Goal: Task Accomplishment & Management: Use online tool/utility

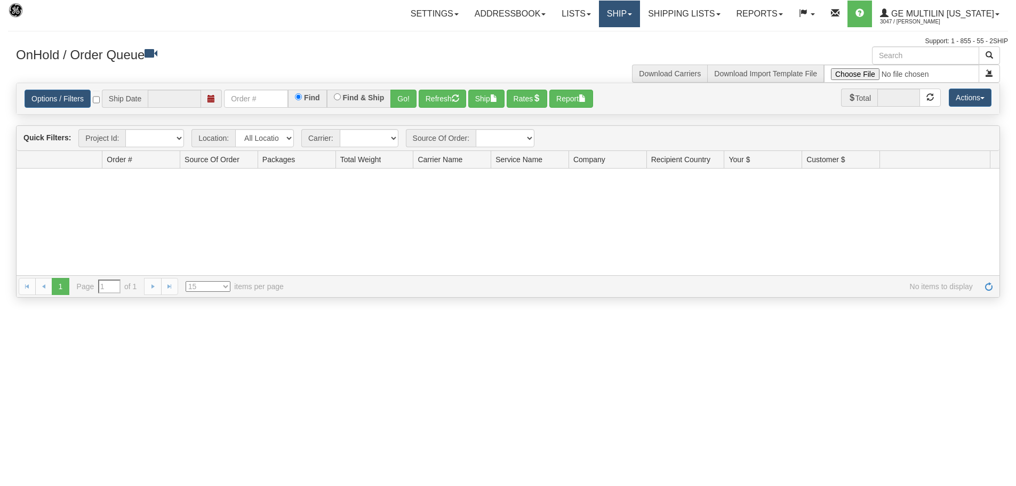
click at [619, 13] on link "Ship" at bounding box center [619, 14] width 41 height 27
click at [605, 38] on link "Ship Screen" at bounding box center [591, 37] width 96 height 14
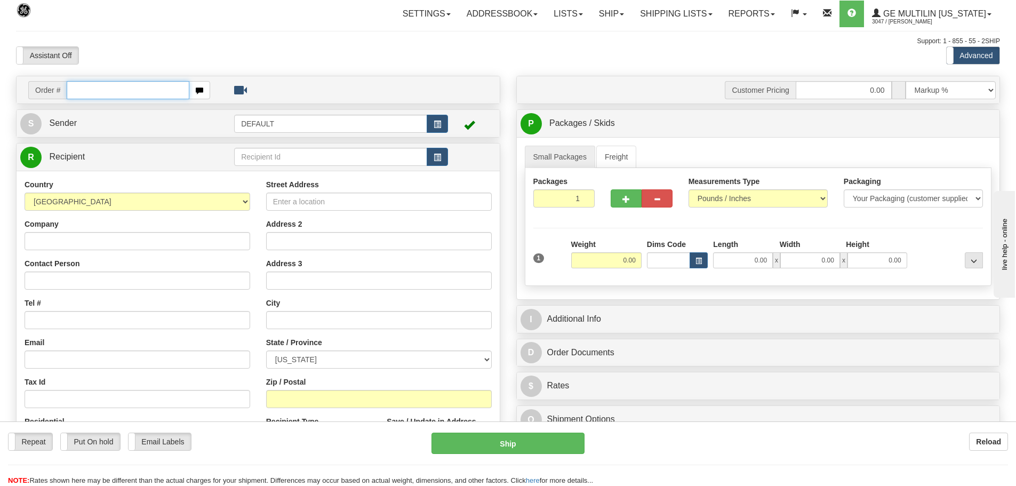
click at [123, 85] on input "text" at bounding box center [128, 90] width 123 height 18
paste input "2300019715"
type input "2300019715"
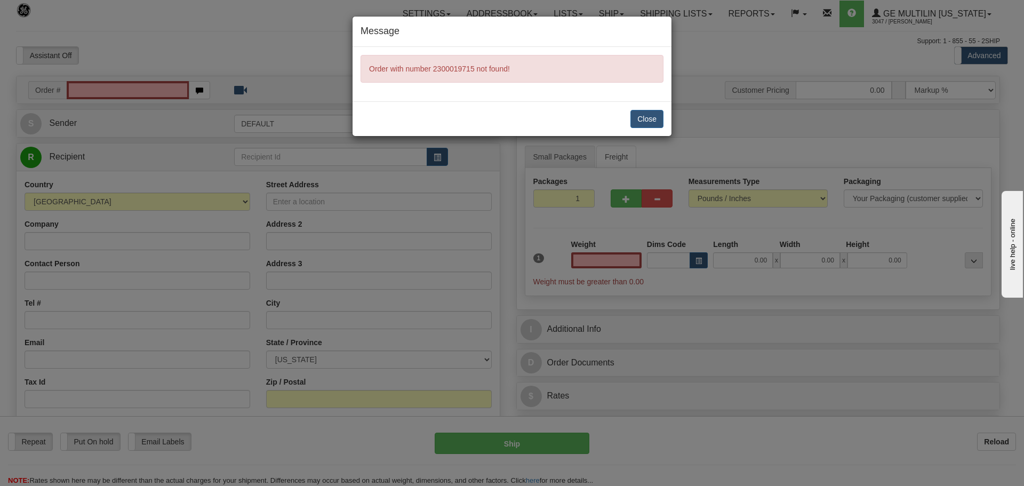
type input "0.00"
click at [154, 95] on div "Message Order with number 2300019715 not found! Close" at bounding box center [512, 243] width 1024 height 486
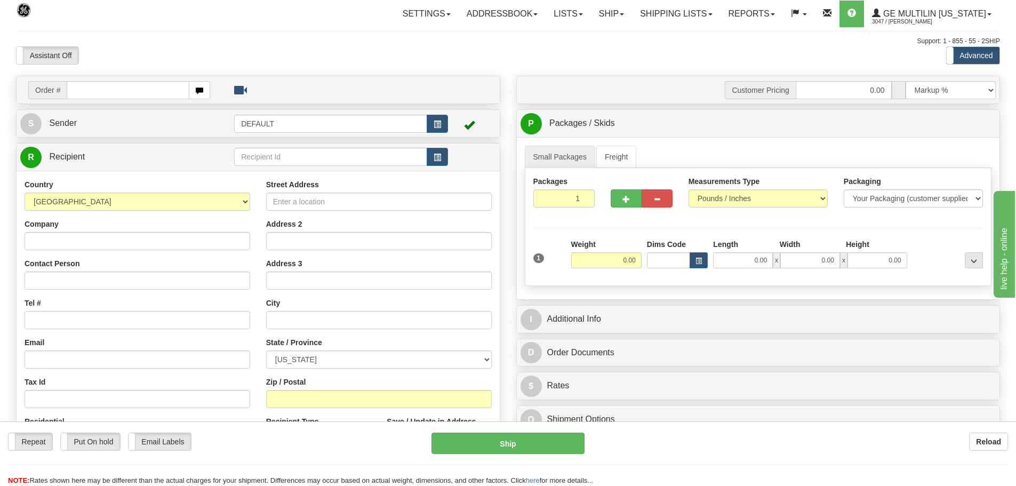
click at [155, 93] on div at bounding box center [508, 243] width 1016 height 486
click at [155, 93] on input "text" at bounding box center [128, 90] width 123 height 18
paste input "86683184"
type input "86683184"
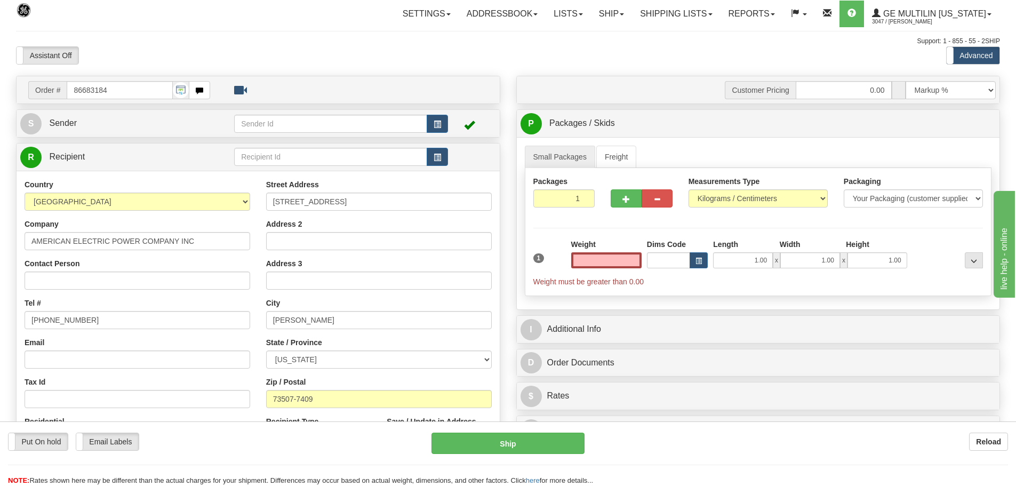
click at [613, 257] on input "text" at bounding box center [606, 260] width 70 height 16
type input "0.00"
click at [718, 203] on select "Pounds / Inches Kilograms / Centimeters" at bounding box center [757, 198] width 139 height 18
select select "0"
click at [688, 189] on select "Pounds / Inches Kilograms / Centimeters" at bounding box center [757, 198] width 139 height 18
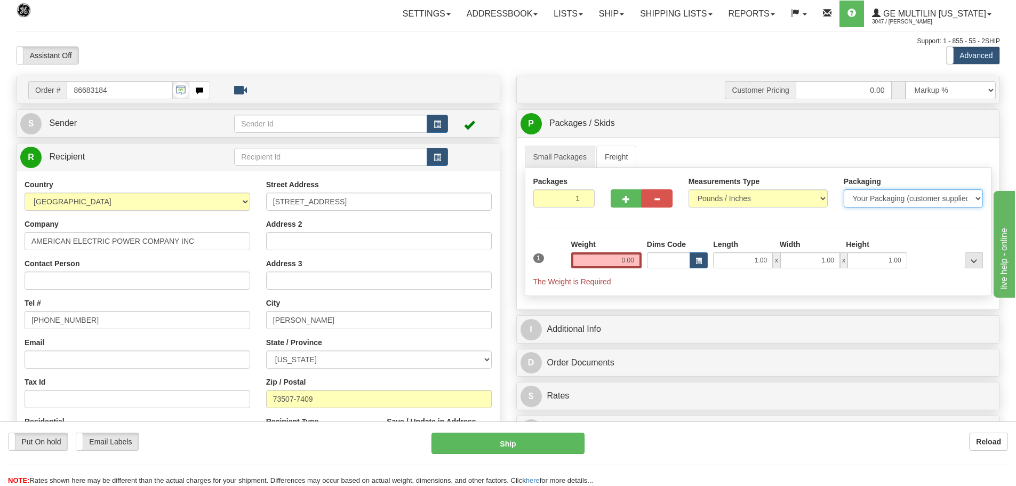
click at [870, 204] on select "Your Packaging (customer supplied) Envelope (carrier supplied) Pack (carrier su…" at bounding box center [912, 198] width 139 height 18
select select "2"
click at [843, 189] on select "Your Packaging (customer supplied) Envelope (carrier supplied) Pack (carrier su…" at bounding box center [912, 198] width 139 height 18
drag, startPoint x: 612, startPoint y: 265, endPoint x: 711, endPoint y: 264, distance: 98.6
click at [711, 264] on div "1 Weight 0.00 Dims Code 0 x" at bounding box center [757, 263] width 455 height 48
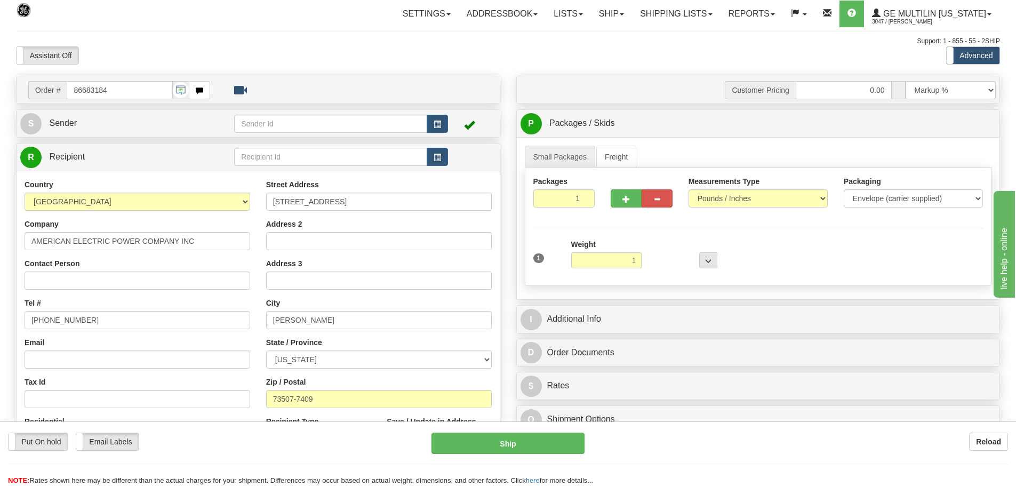
type input "1.00"
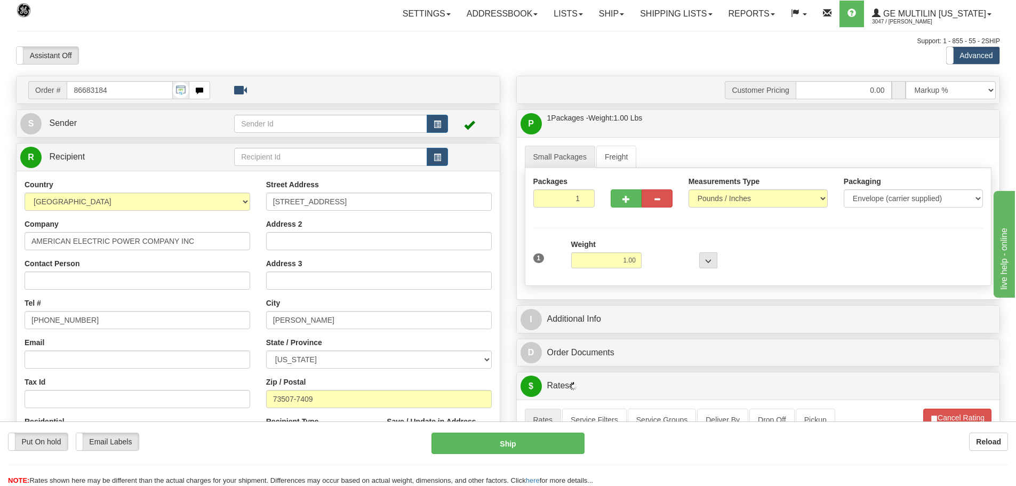
click at [785, 257] on div "1 Weight 1.00 Dims Code 0 x" at bounding box center [757, 258] width 455 height 38
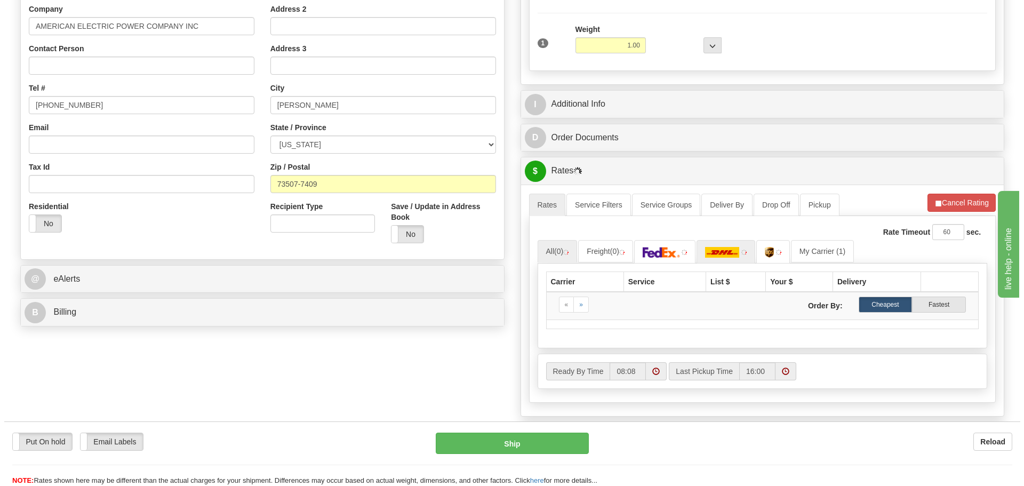
scroll to position [267, 0]
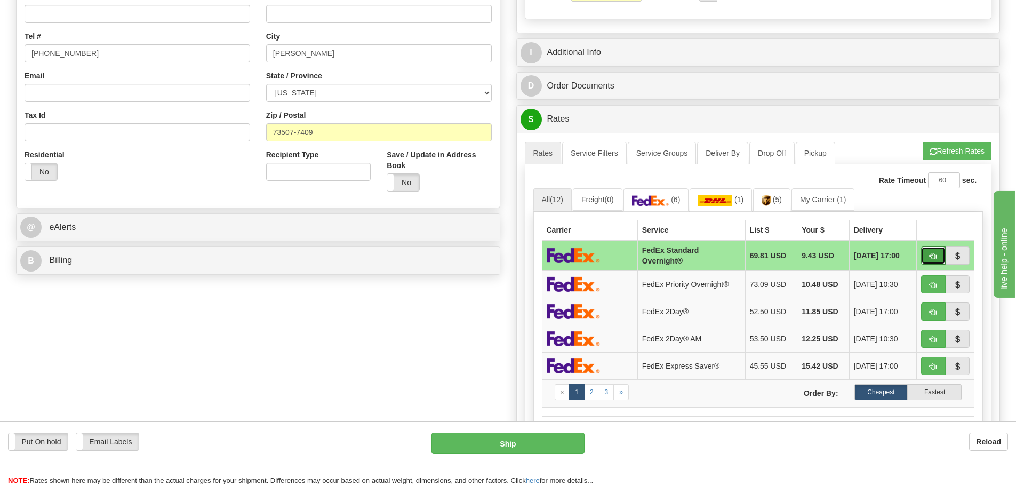
click at [929, 261] on button "button" at bounding box center [933, 255] width 25 height 18
type input "05"
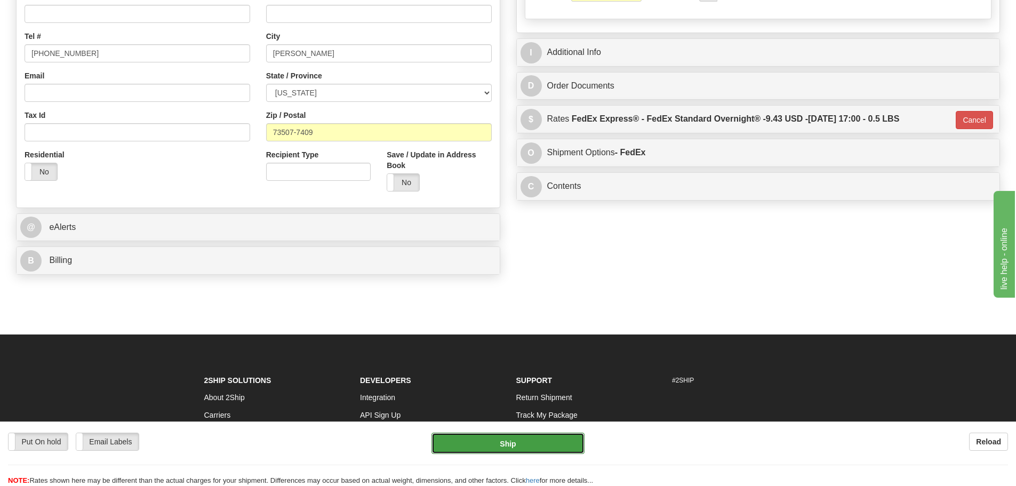
click at [448, 442] on button "Ship" at bounding box center [507, 442] width 153 height 21
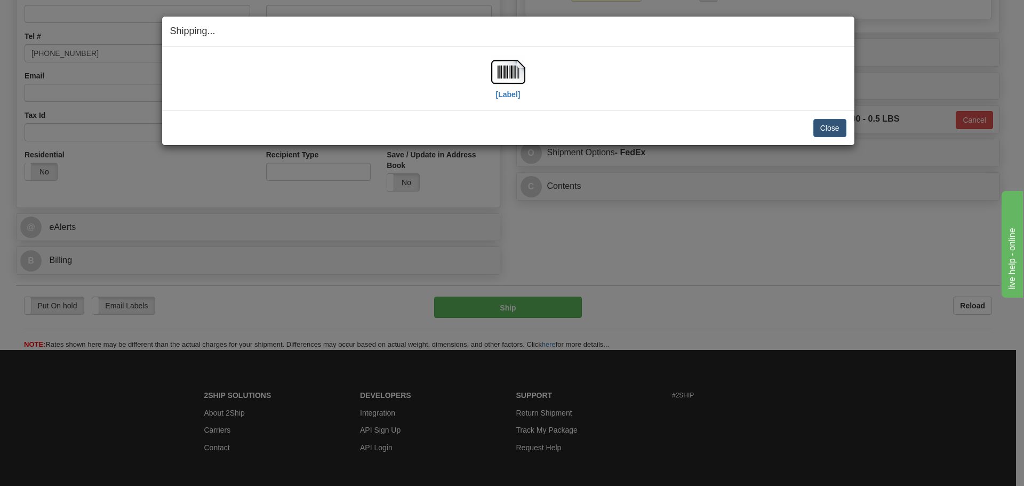
click at [488, 77] on div "[Label]" at bounding box center [508, 78] width 676 height 47
click at [539, 95] on div "[Label]" at bounding box center [508, 78] width 676 height 47
click at [512, 75] on img at bounding box center [508, 72] width 34 height 34
